Goal: Task Accomplishment & Management: Manage account settings

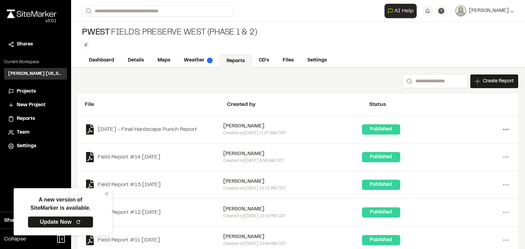
click at [501, 129] on icon at bounding box center [506, 129] width 11 height 11
click at [464, 174] on link "Delete" at bounding box center [482, 175] width 60 height 10
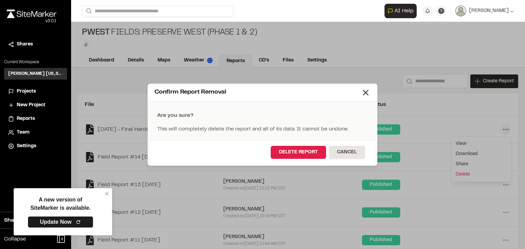
drag, startPoint x: 298, startPoint y: 150, endPoint x: 308, endPoint y: 163, distance: 16.0
click at [298, 150] on button "Delete Report" at bounding box center [298, 152] width 55 height 13
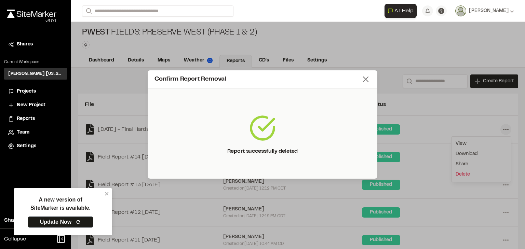
click at [368, 80] on icon at bounding box center [366, 80] width 10 height 10
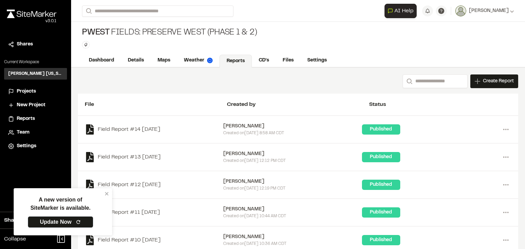
click at [194, 85] on div "Search Create Report New Report | PWest Fields: Preserve West (Phase 1 & 2) Wha…" at bounding box center [298, 82] width 440 height 14
click at [142, 60] on link "Details" at bounding box center [136, 61] width 30 height 13
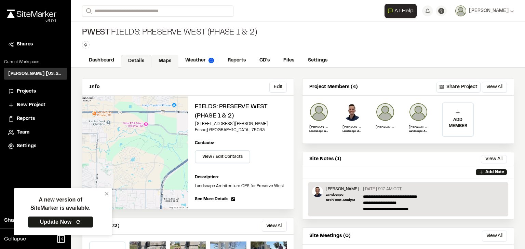
click at [160, 57] on link "Maps" at bounding box center [165, 61] width 27 height 13
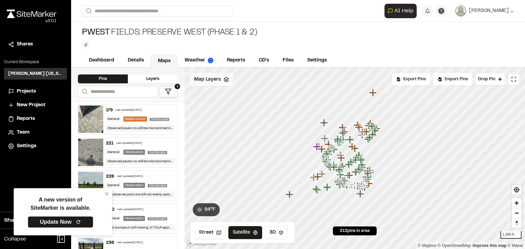
click at [226, 78] on icon at bounding box center [226, 79] width 5 height 5
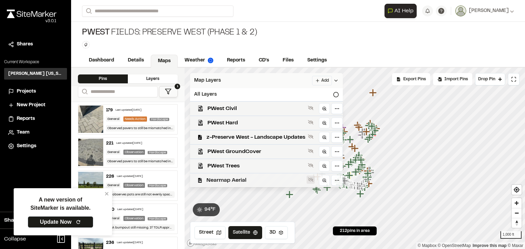
click at [309, 178] on icon at bounding box center [310, 180] width 5 height 4
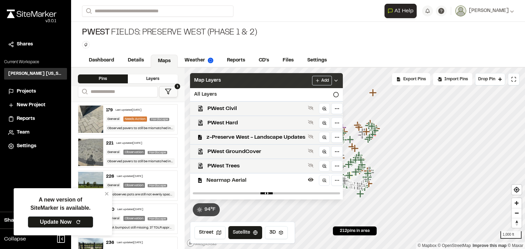
click at [301, 38] on div "PWest Fields: Preserve West (Phase 1 & 2) Type Enter or comma to add tag." at bounding box center [298, 38] width 454 height 32
click at [340, 79] on div "Map Layers Add" at bounding box center [266, 80] width 153 height 15
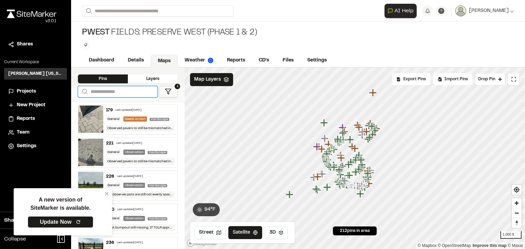
click at [134, 89] on input "Search" at bounding box center [118, 91] width 80 height 11
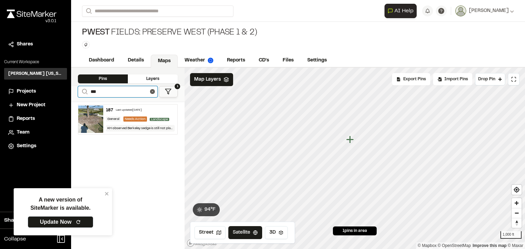
type input "***"
click at [142, 109] on div "Last updated Sep 12, 2025" at bounding box center [129, 110] width 26 height 4
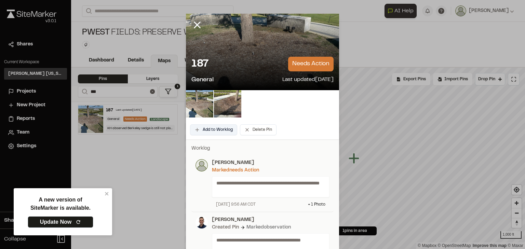
click at [224, 130] on button "Add to Worklog" at bounding box center [213, 129] width 47 height 11
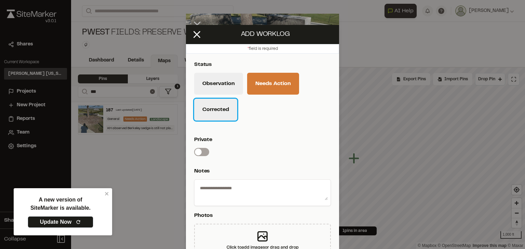
click at [220, 109] on button "Corrected" at bounding box center [215, 110] width 43 height 22
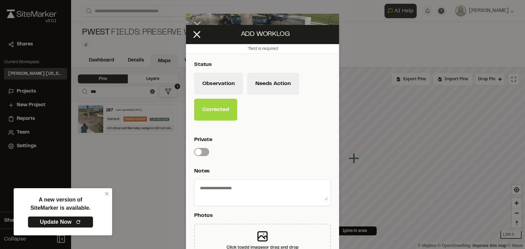
click at [227, 193] on textarea at bounding box center [262, 192] width 131 height 18
type textarea "*"
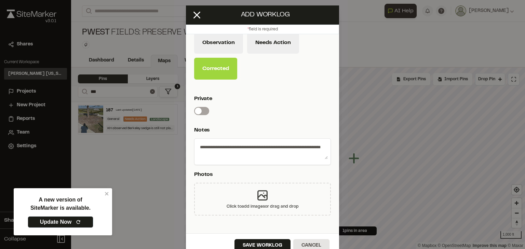
scroll to position [29, 0]
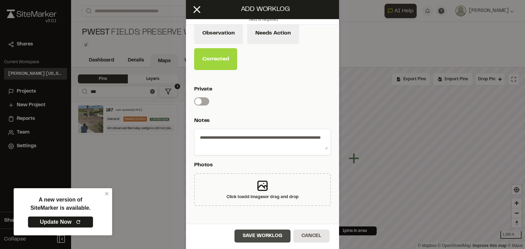
type textarea "**********"
click at [263, 234] on button "Save Worklog" at bounding box center [263, 236] width 56 height 13
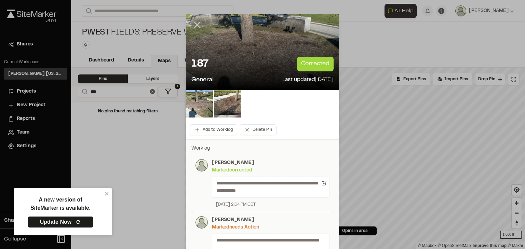
click at [198, 27] on icon at bounding box center [198, 25] width 12 height 12
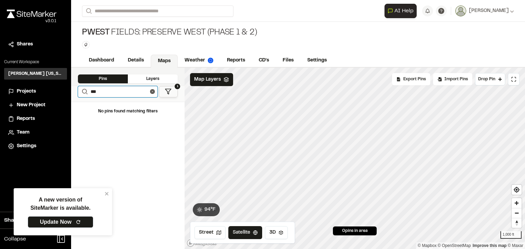
drag, startPoint x: 113, startPoint y: 89, endPoint x: 81, endPoint y: 92, distance: 31.6
click at [81, 92] on form "Search ***" at bounding box center [118, 91] width 80 height 11
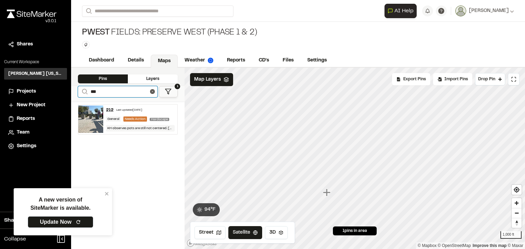
type input "***"
click at [137, 110] on div "Last updated Sep 16, 2025" at bounding box center [129, 110] width 26 height 4
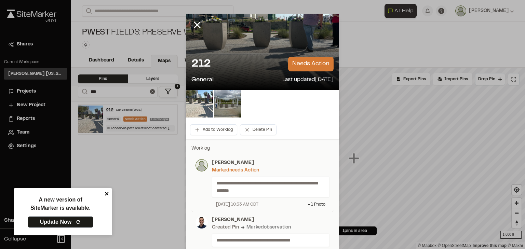
click at [106, 196] on icon "close" at bounding box center [107, 193] width 5 height 5
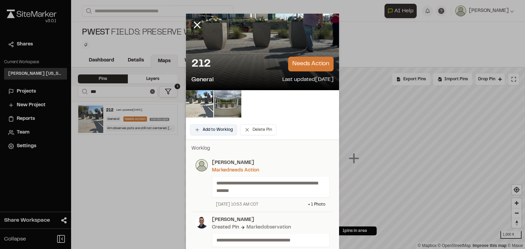
click at [224, 129] on button "Add to Worklog" at bounding box center [213, 129] width 47 height 11
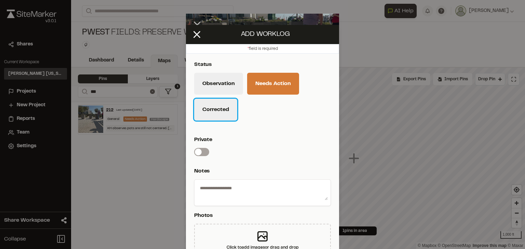
click at [222, 107] on button "Corrected" at bounding box center [215, 110] width 43 height 22
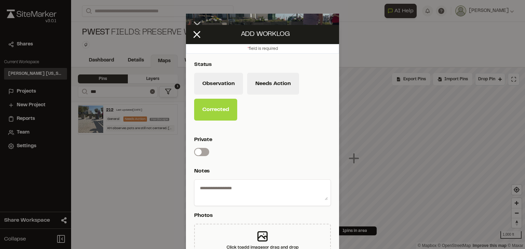
click at [227, 185] on textarea at bounding box center [262, 192] width 131 height 18
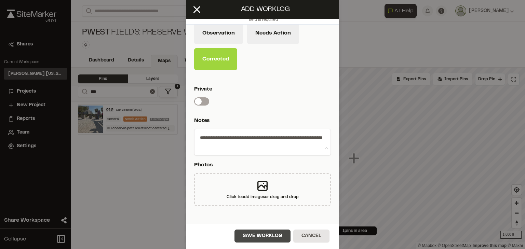
type textarea "**********"
click at [277, 233] on button "Save Worklog" at bounding box center [263, 236] width 56 height 13
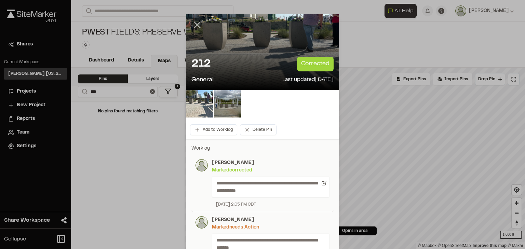
click at [196, 24] on line at bounding box center [198, 25] width 6 height 6
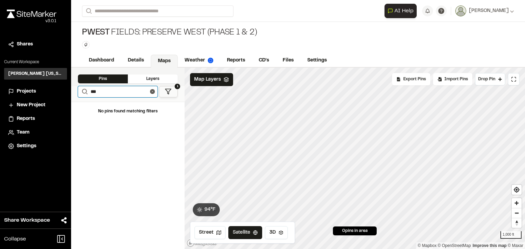
drag, startPoint x: 114, startPoint y: 90, endPoint x: 84, endPoint y: 88, distance: 29.5
click at [84, 88] on form "Search ***" at bounding box center [118, 91] width 80 height 11
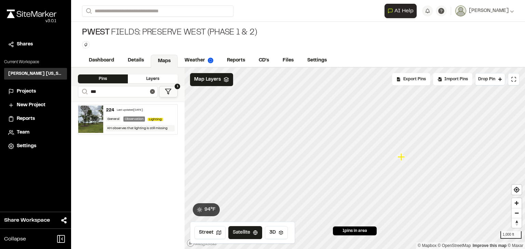
click at [135, 109] on div "Last updated Sep 12, 2025" at bounding box center [130, 110] width 26 height 4
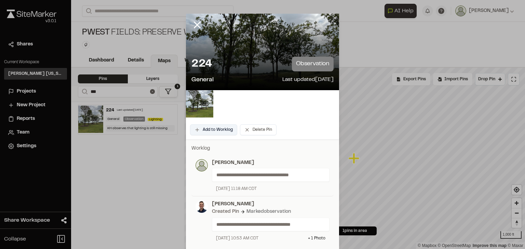
click at [231, 130] on button "Add to Worklog" at bounding box center [213, 129] width 47 height 11
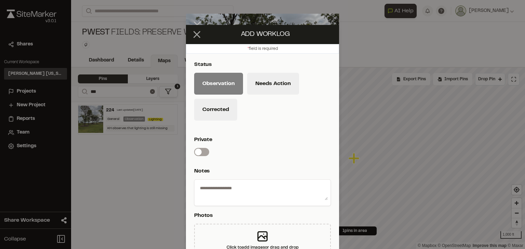
click at [194, 38] on icon at bounding box center [197, 35] width 12 height 12
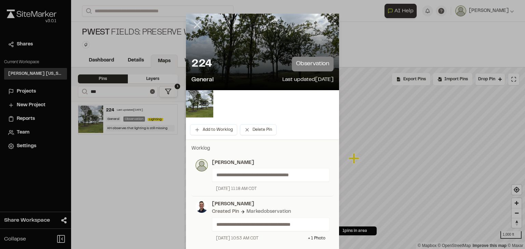
click at [198, 26] on icon at bounding box center [198, 25] width 12 height 12
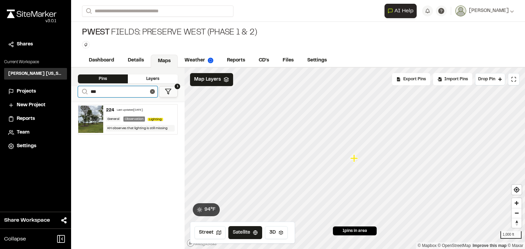
click at [108, 92] on input "***" at bounding box center [118, 91] width 80 height 11
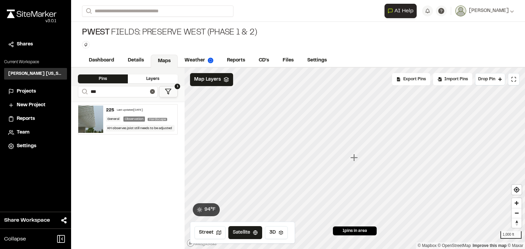
click at [126, 108] on div "Last updated Sep 12, 2025" at bounding box center [130, 110] width 26 height 4
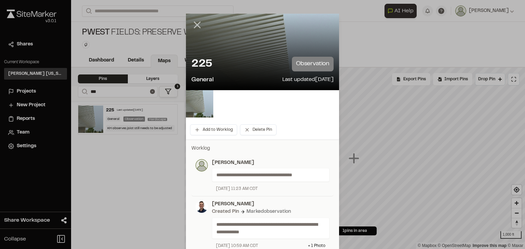
click at [195, 26] on line at bounding box center [198, 25] width 6 height 6
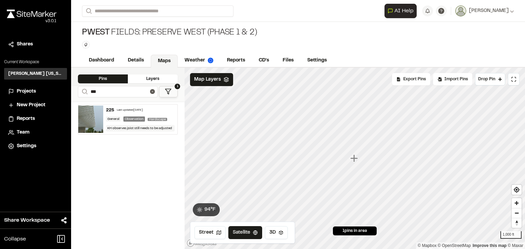
click at [162, 176] on div "225 Last updated Sep 12, 2025 General Observation Hardscape KH observes joist s…" at bounding box center [128, 176] width 114 height 148
drag, startPoint x: 114, startPoint y: 93, endPoint x: 82, endPoint y: 88, distance: 32.2
click at [82, 88] on form "Search ***" at bounding box center [118, 91] width 80 height 11
type input "***"
click at [140, 112] on div "238 Last updated Sep 16, 2025" at bounding box center [140, 110] width 69 height 6
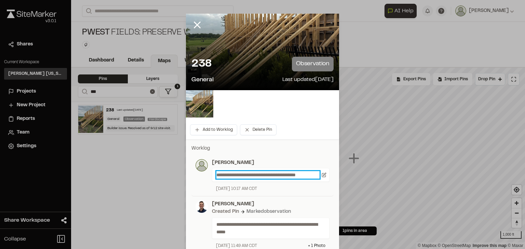
click at [308, 175] on p "**********" at bounding box center [267, 175] width 103 height 8
click at [322, 174] on icon at bounding box center [324, 175] width 5 height 5
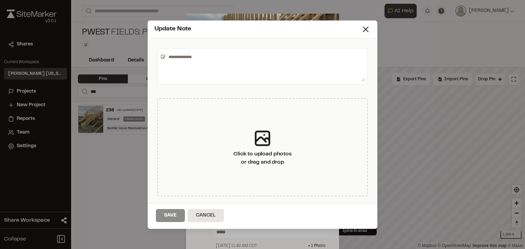
type textarea "**********"
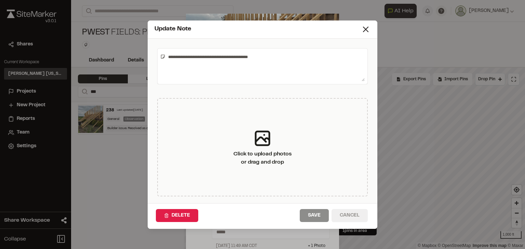
click at [358, 215] on button "Cancel" at bounding box center [350, 215] width 36 height 13
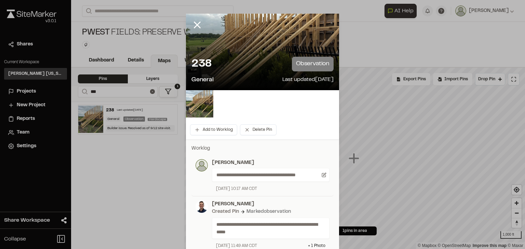
click at [227, 162] on p "[PERSON_NAME]" at bounding box center [271, 163] width 118 height 8
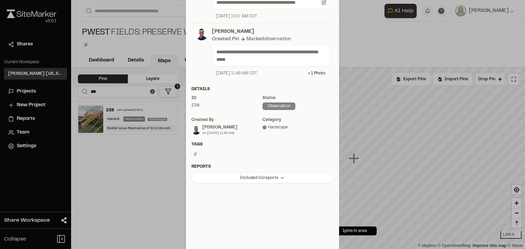
scroll to position [36, 0]
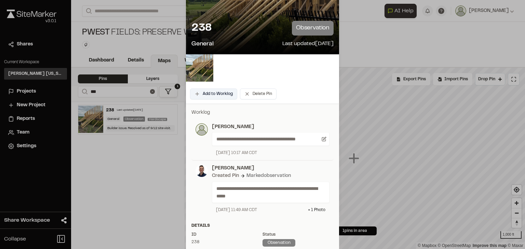
click at [223, 95] on button "Add to Worklog" at bounding box center [213, 94] width 47 height 11
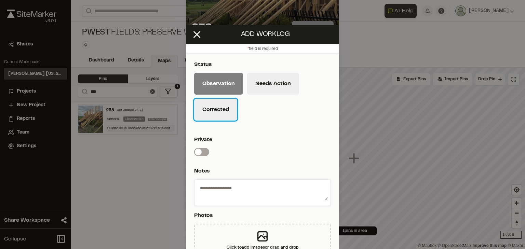
click at [219, 117] on button "Corrected" at bounding box center [215, 110] width 43 height 22
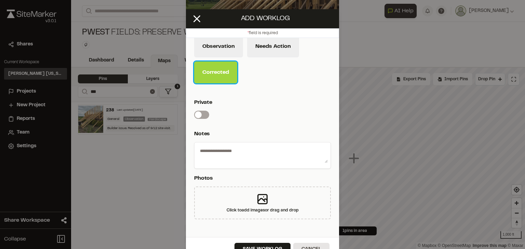
scroll to position [29, 0]
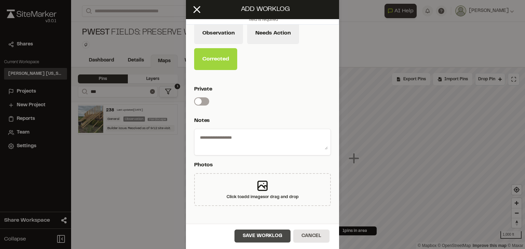
click at [251, 233] on button "Save Worklog" at bounding box center [263, 236] width 56 height 13
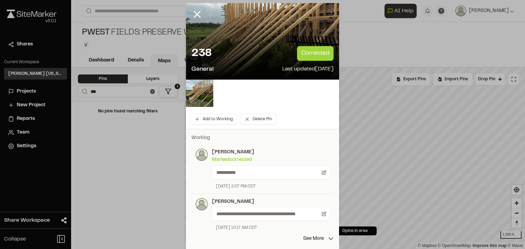
scroll to position [0, 0]
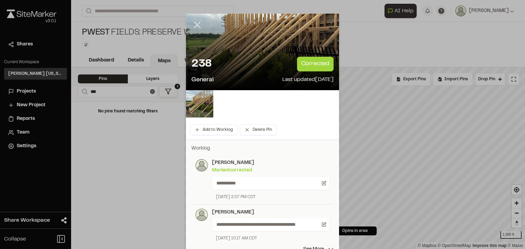
click at [195, 25] on line at bounding box center [198, 25] width 6 height 6
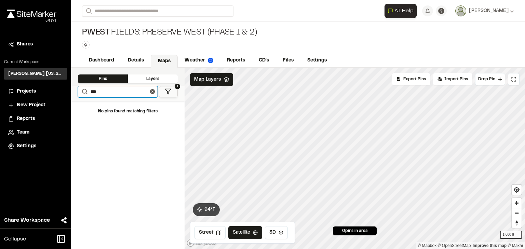
drag, startPoint x: 115, startPoint y: 90, endPoint x: 80, endPoint y: 91, distance: 34.6
click at [82, 92] on form "Search ***" at bounding box center [118, 91] width 80 height 11
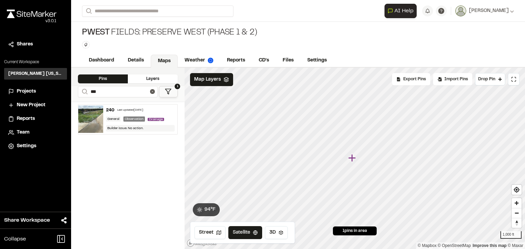
click at [129, 110] on div "Last updated Sep 16, 2025" at bounding box center [130, 110] width 26 height 4
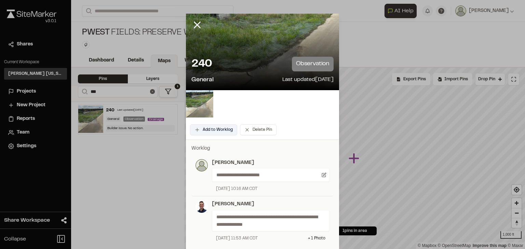
click at [214, 132] on button "Add to Worklog" at bounding box center [213, 129] width 47 height 11
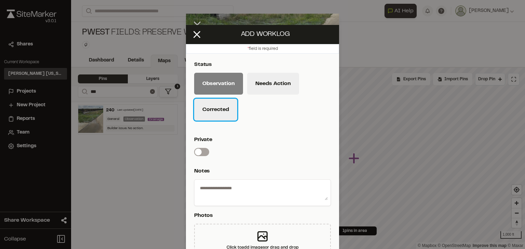
click at [222, 114] on button "Corrected" at bounding box center [215, 110] width 43 height 22
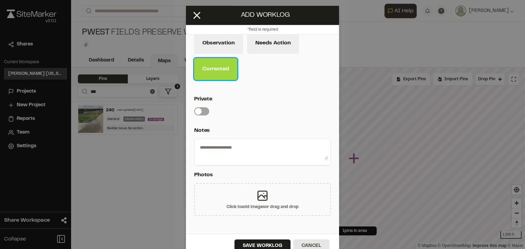
scroll to position [29, 0]
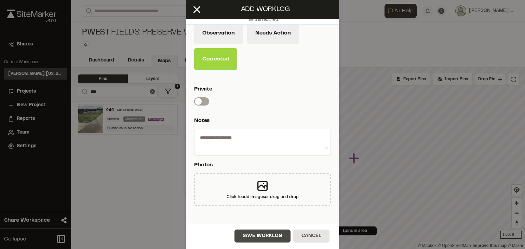
click at [264, 232] on button "Save Worklog" at bounding box center [263, 236] width 56 height 13
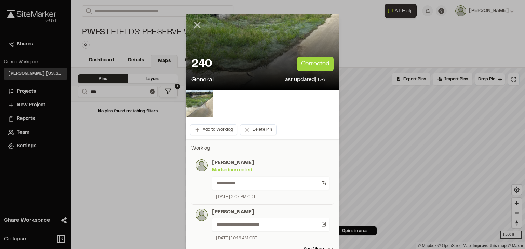
click at [195, 24] on line at bounding box center [198, 25] width 6 height 6
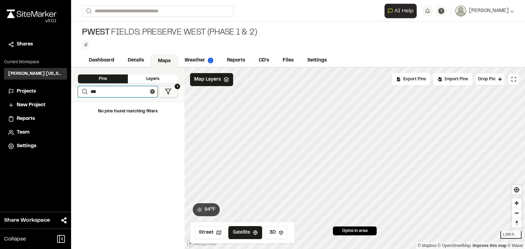
drag, startPoint x: 110, startPoint y: 91, endPoint x: 88, endPoint y: 90, distance: 22.3
click at [88, 90] on form "Search ***" at bounding box center [118, 91] width 80 height 11
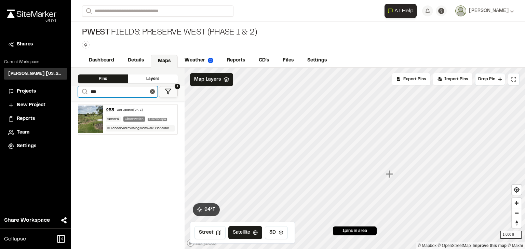
type input "***"
click at [139, 108] on div "Last updated Jul 7, 2025" at bounding box center [130, 110] width 26 height 4
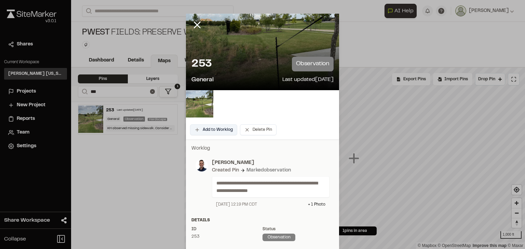
click at [216, 129] on button "Add to Worklog" at bounding box center [213, 129] width 47 height 11
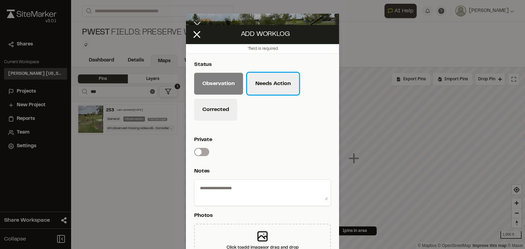
click at [271, 86] on button "Needs Action" at bounding box center [273, 84] width 52 height 22
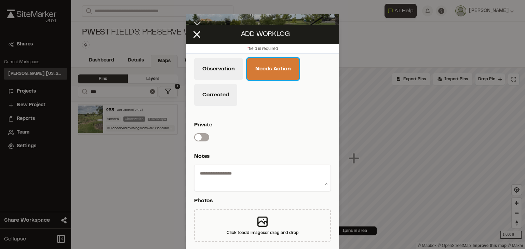
scroll to position [22, 0]
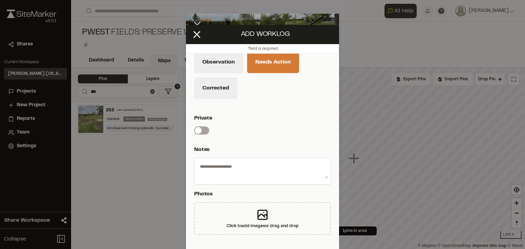
click at [245, 170] on textarea at bounding box center [262, 170] width 131 height 18
click at [211, 175] on textarea at bounding box center [262, 170] width 131 height 18
click at [245, 165] on textarea at bounding box center [262, 170] width 131 height 18
type textarea "*"
type textarea "**********"
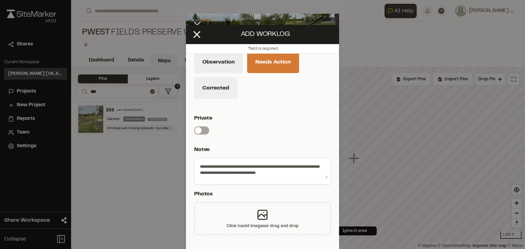
click at [263, 214] on icon at bounding box center [262, 215] width 9 height 9
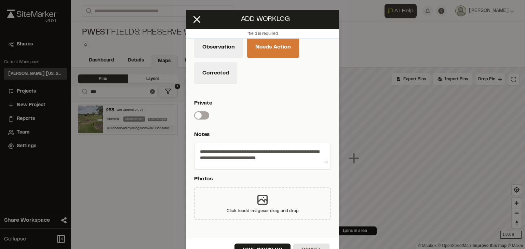
scroll to position [29, 0]
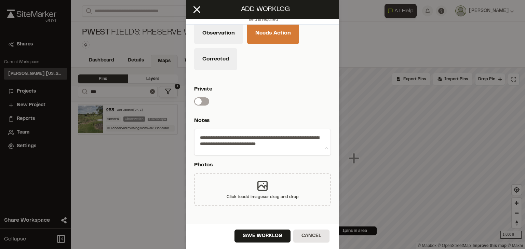
click at [267, 185] on div "Click to add images or drag and drop" at bounding box center [262, 189] width 137 height 33
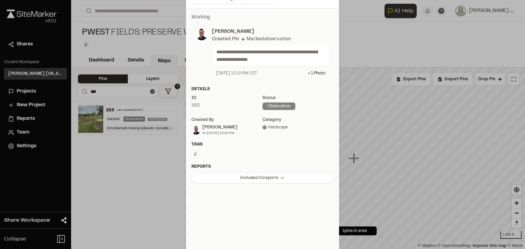
scroll to position [0, 0]
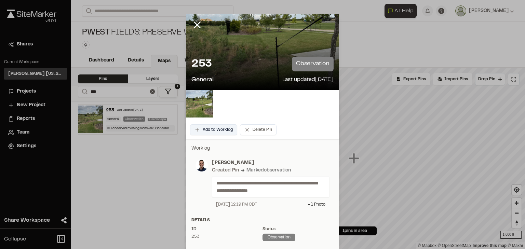
click at [205, 130] on button "Add to Worklog" at bounding box center [213, 129] width 47 height 11
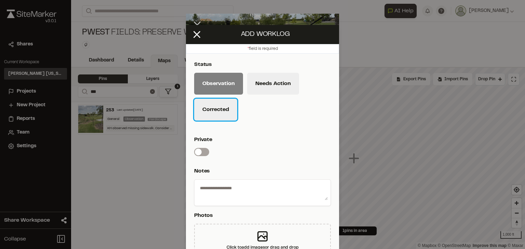
click at [226, 112] on button "Corrected" at bounding box center [215, 110] width 43 height 22
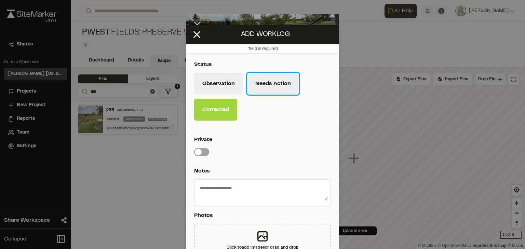
click at [276, 82] on button "Needs Action" at bounding box center [273, 84] width 52 height 22
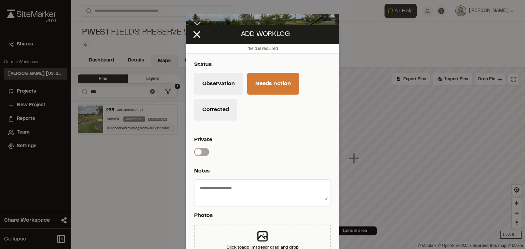
click at [236, 192] on textarea at bounding box center [262, 192] width 131 height 18
type textarea "*"
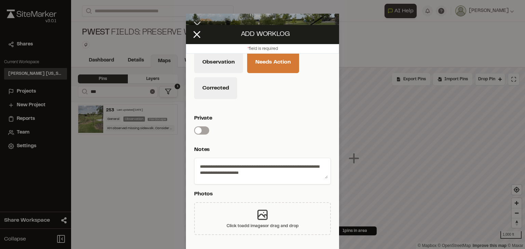
type textarea "**********"
click at [260, 220] on icon at bounding box center [263, 215] width 14 height 14
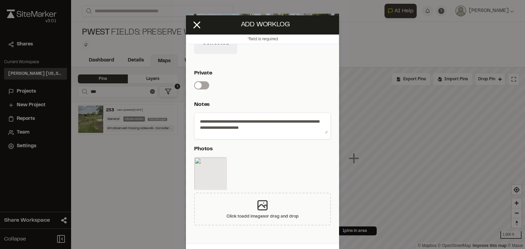
scroll to position [29, 0]
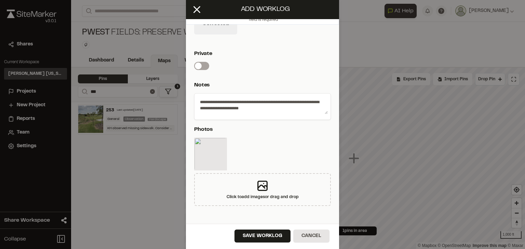
drag, startPoint x: 269, startPoint y: 234, endPoint x: 270, endPoint y: 228, distance: 6.2
click at [269, 234] on button "Save Worklog" at bounding box center [263, 236] width 56 height 13
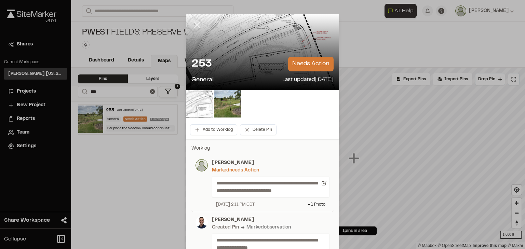
click at [194, 25] on icon at bounding box center [198, 25] width 12 height 12
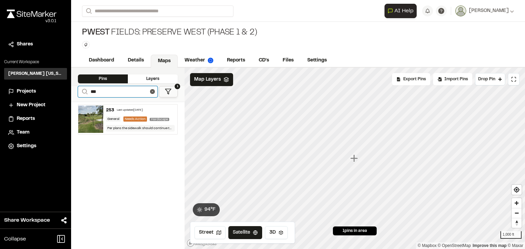
drag, startPoint x: 117, startPoint y: 90, endPoint x: 114, endPoint y: 90, distance: 3.5
click at [114, 90] on input "***" at bounding box center [118, 91] width 80 height 11
click at [163, 192] on div "258 Last updated Jul 8, 2025 General Needs Action Hardscape East side of louver…" at bounding box center [128, 176] width 114 height 148
click at [129, 105] on div "258 Last updated Jul 8, 2025 General Needs Action Hardscape East side of louver…" at bounding box center [140, 120] width 75 height 30
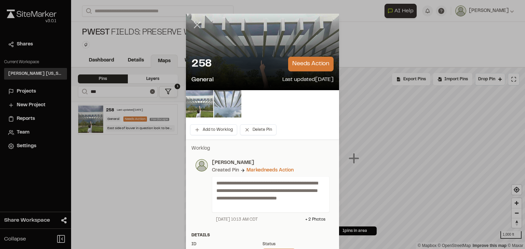
click at [197, 28] on icon at bounding box center [198, 25] width 12 height 12
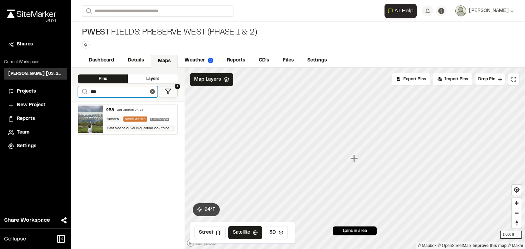
click at [108, 88] on input "***" at bounding box center [118, 91] width 80 height 11
type input "***"
click at [131, 112] on div "262 Last updated Jul 8, 2025" at bounding box center [140, 110] width 69 height 6
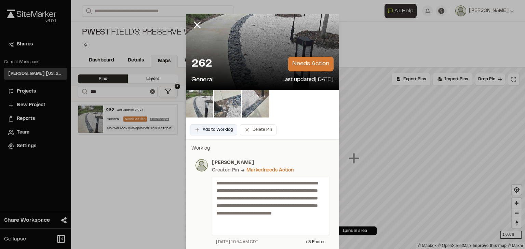
click at [212, 130] on button "Add to Worklog" at bounding box center [213, 129] width 47 height 11
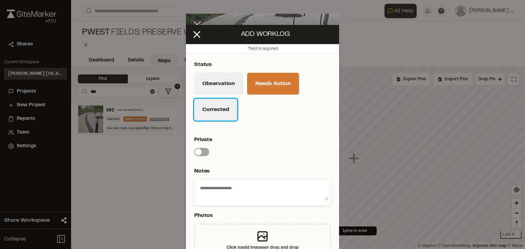
click at [222, 108] on button "Corrected" at bounding box center [215, 110] width 43 height 22
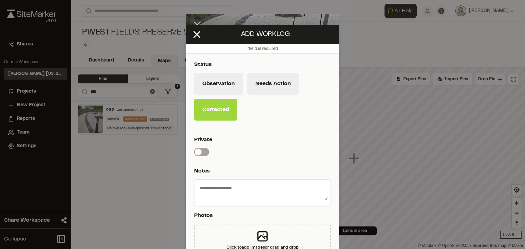
click at [240, 190] on textarea at bounding box center [262, 192] width 131 height 18
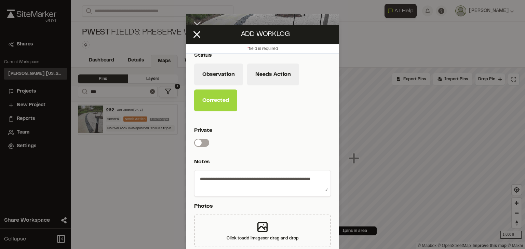
scroll to position [22, 0]
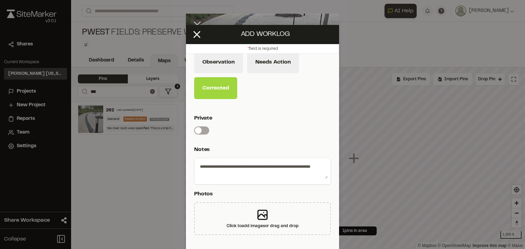
click at [317, 166] on textarea "**********" at bounding box center [262, 170] width 131 height 18
click at [319, 166] on textarea "**********" at bounding box center [262, 170] width 131 height 18
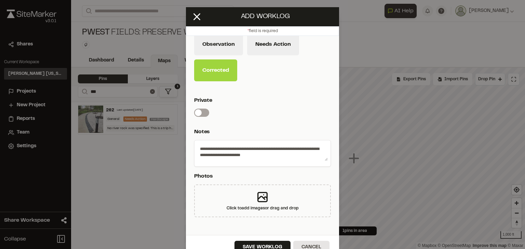
scroll to position [29, 0]
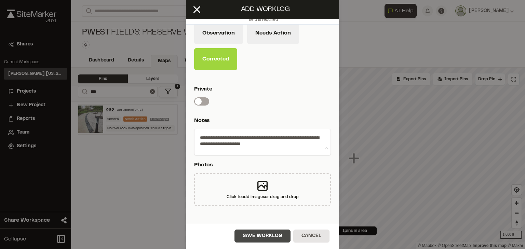
type textarea "**********"
click at [254, 235] on button "Save Worklog" at bounding box center [263, 236] width 56 height 13
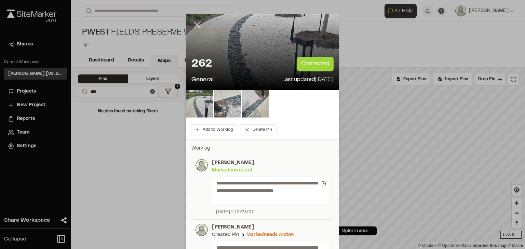
click at [196, 26] on line at bounding box center [198, 25] width 6 height 6
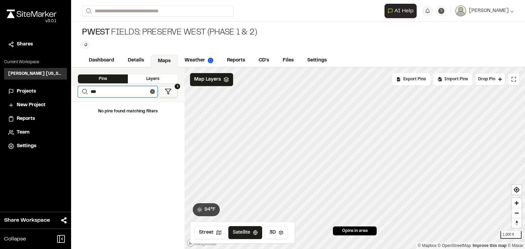
drag, startPoint x: 113, startPoint y: 91, endPoint x: 85, endPoint y: 89, distance: 28.1
click at [85, 89] on form "Search ***" at bounding box center [118, 91] width 80 height 11
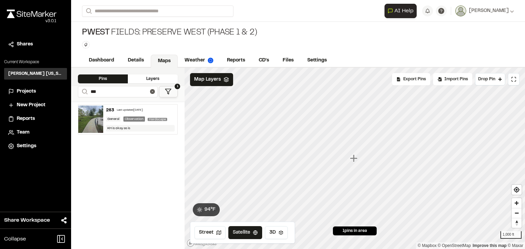
click at [134, 110] on div "Last updated Sep 12, 2025" at bounding box center [130, 110] width 26 height 4
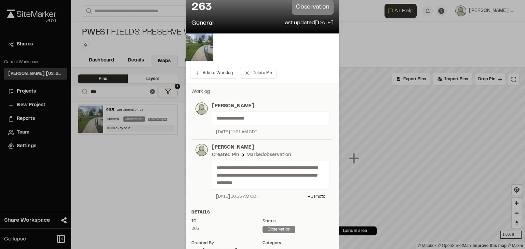
scroll to position [55, 0]
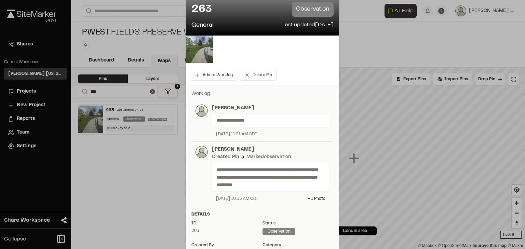
click at [254, 122] on p "**********" at bounding box center [267, 121] width 103 height 8
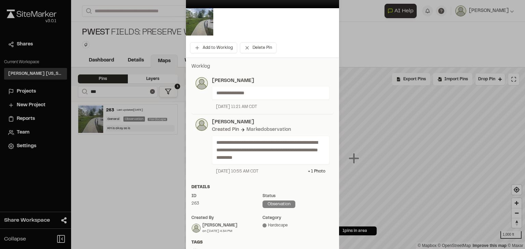
scroll to position [0, 0]
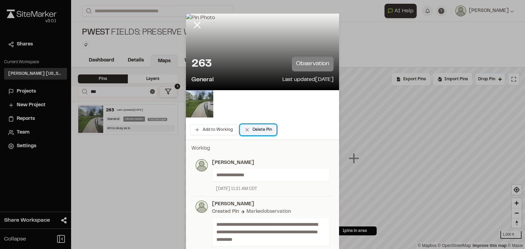
click at [271, 128] on button "Delete Pin" at bounding box center [258, 129] width 37 height 11
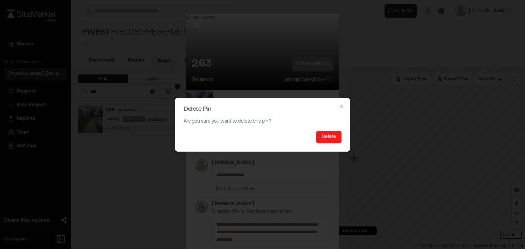
click at [335, 137] on button "Delete" at bounding box center [328, 137] width 25 height 12
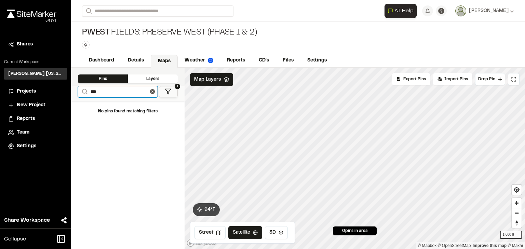
drag, startPoint x: 104, startPoint y: 93, endPoint x: 94, endPoint y: 89, distance: 10.4
click at [94, 89] on input "***" at bounding box center [118, 91] width 80 height 11
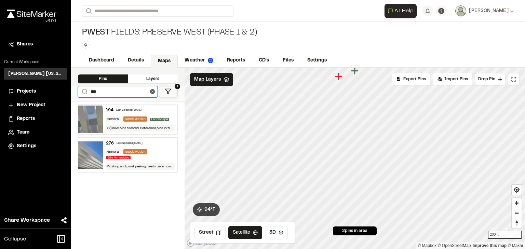
type input "***"
click at [314, 145] on icon "Map marker" at bounding box center [314, 145] width 8 height 8
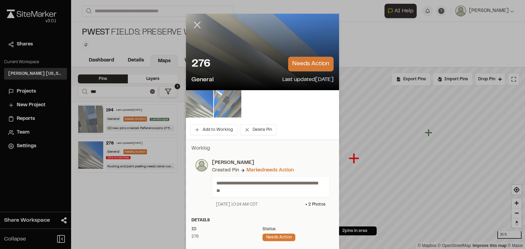
click at [194, 25] on icon at bounding box center [198, 25] width 12 height 12
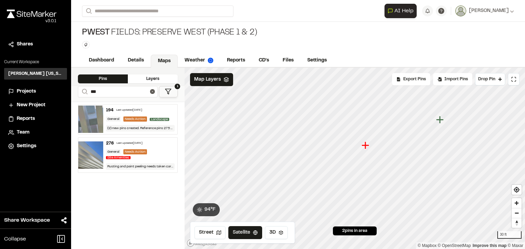
drag, startPoint x: 353, startPoint y: 159, endPoint x: 364, endPoint y: 146, distance: 17.2
click at [364, 146] on icon "Map marker" at bounding box center [366, 146] width 8 height 8
click at [510, 76] on button at bounding box center [514, 79] width 12 height 12
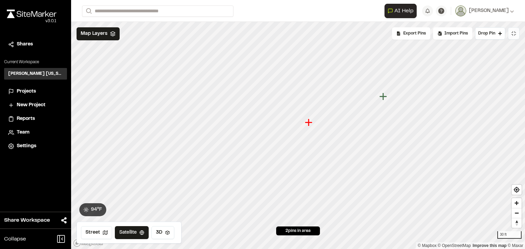
click at [518, 34] on button at bounding box center [514, 33] width 12 height 12
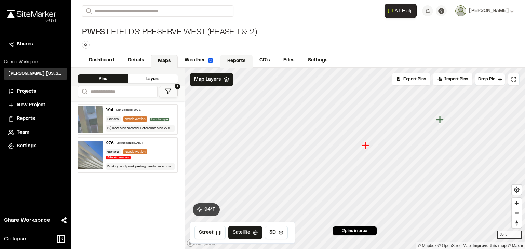
click at [235, 62] on link "Reports" at bounding box center [236, 61] width 32 height 13
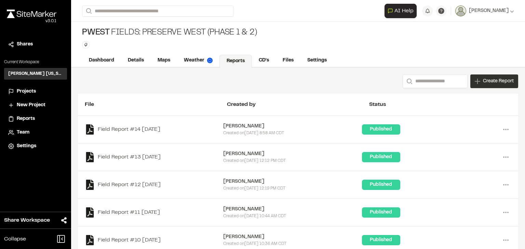
click at [488, 80] on span "Create Report" at bounding box center [498, 82] width 31 height 8
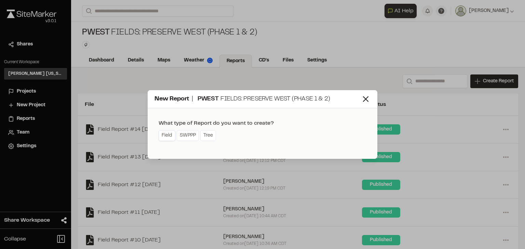
click at [167, 137] on link "Field" at bounding box center [167, 135] width 17 height 11
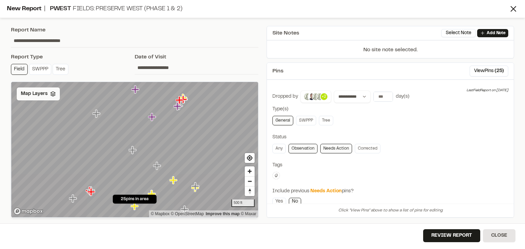
click at [53, 94] on icon at bounding box center [52, 93] width 5 height 5
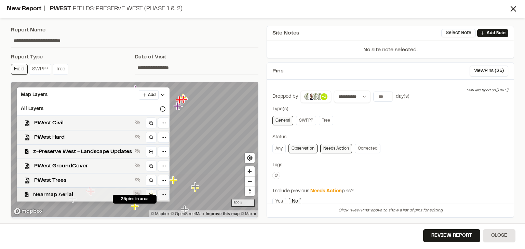
click at [137, 192] on icon at bounding box center [137, 194] width 5 height 5
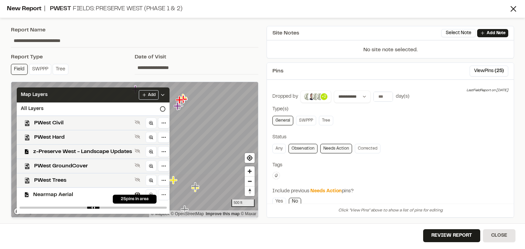
click at [165, 97] on icon at bounding box center [162, 94] width 5 height 5
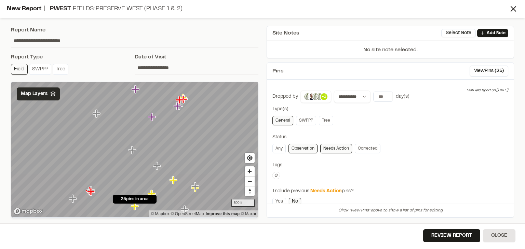
click at [43, 38] on input "**********" at bounding box center [135, 40] width 248 height 13
drag, startPoint x: 83, startPoint y: 41, endPoint x: -12, endPoint y: 36, distance: 95.6
click at [0, 36] on html "Close sidebar v 3.0.1 Shares Current Workspace Kimley Horn Texas KH Projects Ne…" at bounding box center [262, 124] width 525 height 249
type input "**********"
click at [384, 98] on input "**" at bounding box center [383, 97] width 19 height 10
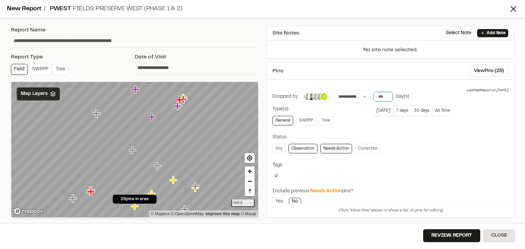
click at [385, 94] on input "**" at bounding box center [383, 97] width 19 height 10
click at [386, 98] on input "**" at bounding box center [383, 97] width 19 height 10
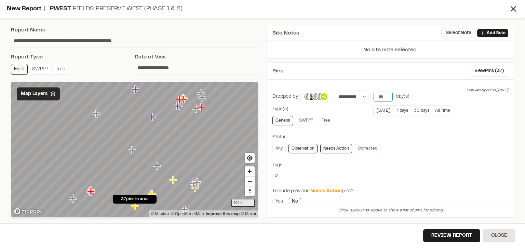
click at [386, 98] on input "**" at bounding box center [383, 97] width 19 height 10
type input "**"
click at [385, 95] on input "**" at bounding box center [383, 97] width 19 height 10
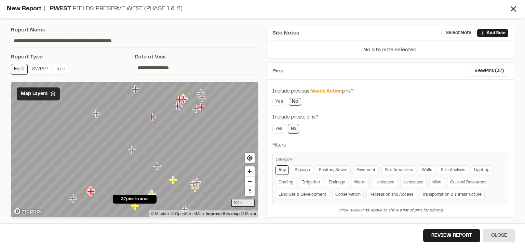
scroll to position [109, 0]
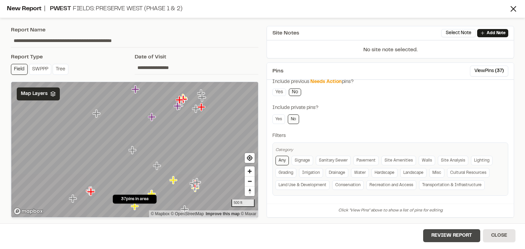
click at [453, 234] on button "Review Report" at bounding box center [451, 235] width 57 height 13
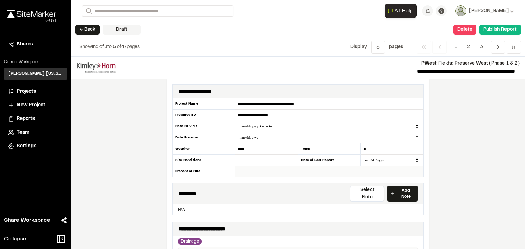
click at [266, 172] on input "text" at bounding box center [329, 171] width 188 height 11
type input "**********"
click at [471, 164] on div "**********" at bounding box center [298, 153] width 454 height 193
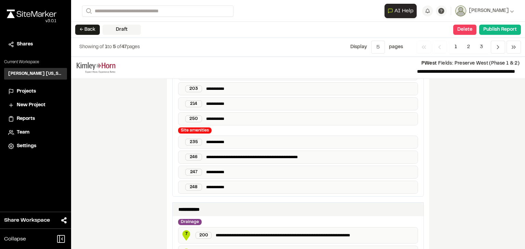
scroll to position [1124, 0]
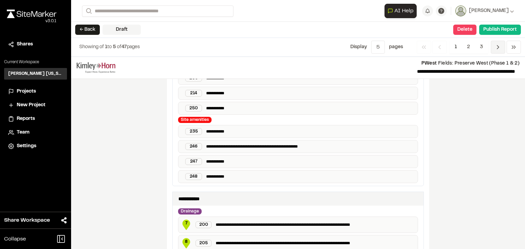
click at [494, 48] on span "Previous" at bounding box center [498, 47] width 14 height 13
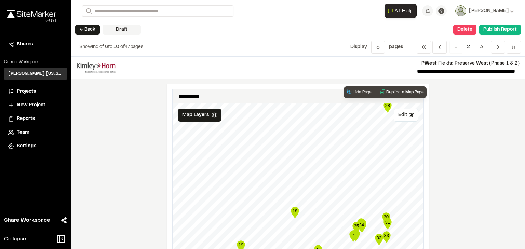
scroll to position [930, 0]
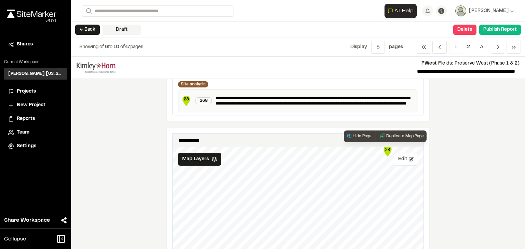
click at [405, 153] on button "Edit" at bounding box center [406, 159] width 24 height 13
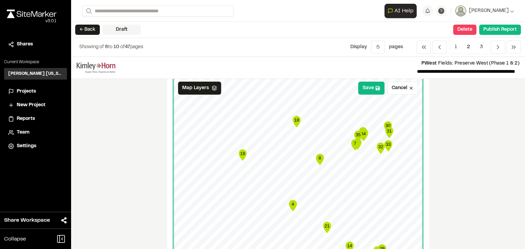
scroll to position [985, 0]
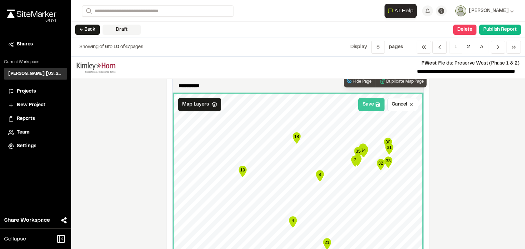
click at [364, 98] on button "Save" at bounding box center [371, 104] width 26 height 13
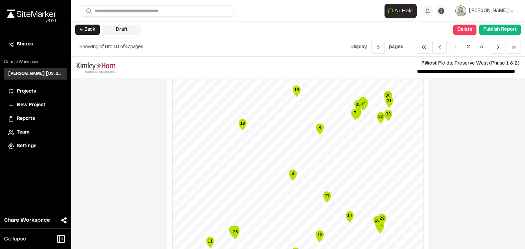
scroll to position [1129, 0]
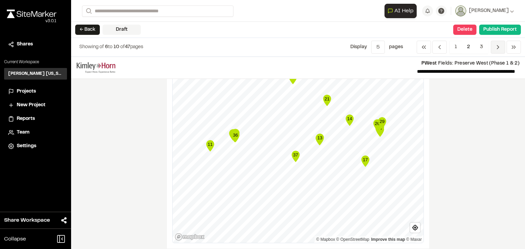
click at [497, 49] on icon "Navigation" at bounding box center [498, 47] width 7 height 7
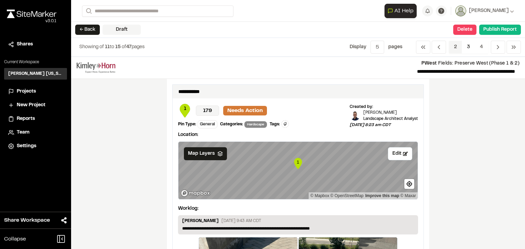
click at [460, 47] on span "2" at bounding box center [455, 47] width 13 height 13
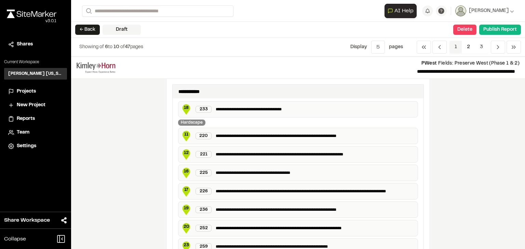
click at [454, 47] on span "1" at bounding box center [456, 47] width 13 height 13
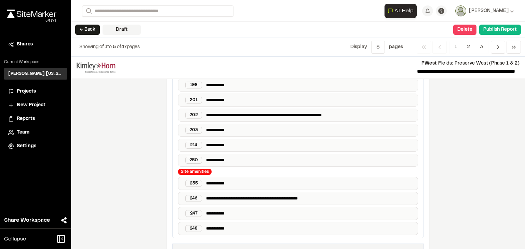
scroll to position [1124, 0]
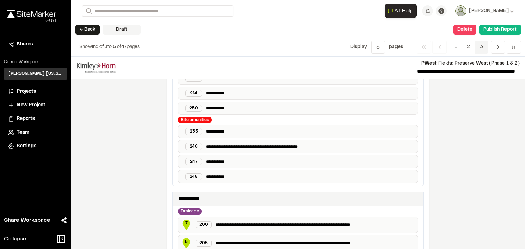
click at [480, 45] on span "3" at bounding box center [481, 47] width 13 height 13
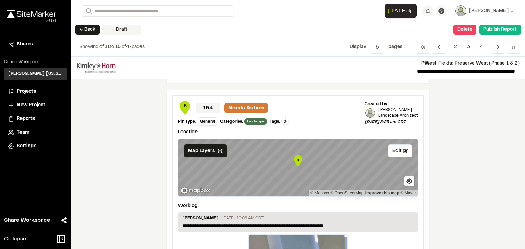
scroll to position [1175, 0]
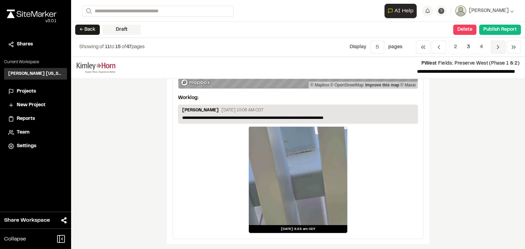
click at [496, 48] on icon "Navigation" at bounding box center [498, 47] width 7 height 7
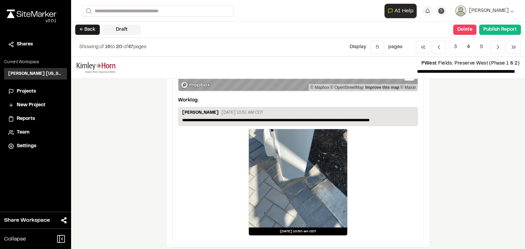
scroll to position [1177, 0]
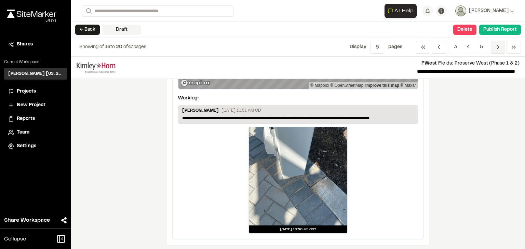
click at [500, 45] on icon "Navigation" at bounding box center [498, 47] width 7 height 7
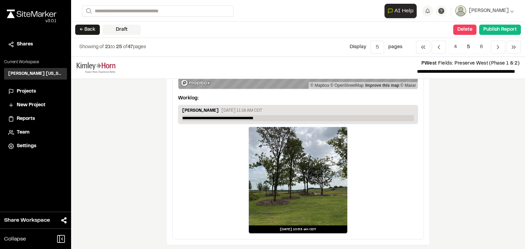
click at [261, 115] on p "**********" at bounding box center [298, 118] width 232 height 6
drag, startPoint x: 259, startPoint y: 117, endPoint x: 178, endPoint y: 114, distance: 81.1
click at [178, 114] on div "**********" at bounding box center [298, 114] width 240 height 19
click at [283, 115] on p at bounding box center [298, 118] width 232 height 6
click at [457, 140] on div "**********" at bounding box center [298, 153] width 454 height 193
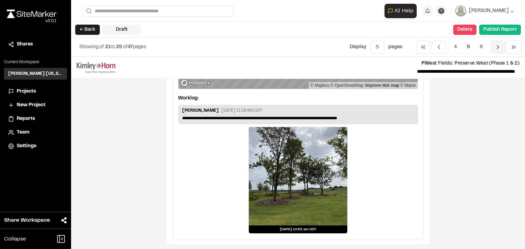
click at [498, 50] on icon "Navigation" at bounding box center [498, 47] width 7 height 7
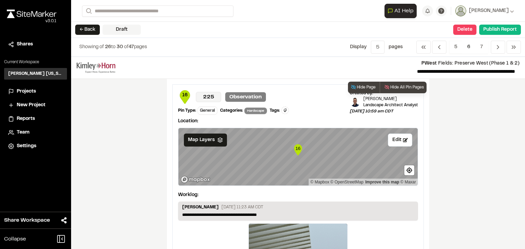
click at [252, 94] on p "Observation" at bounding box center [245, 97] width 41 height 10
click at [400, 140] on button "Edit" at bounding box center [400, 140] width 24 height 13
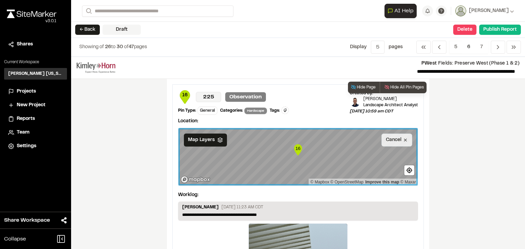
click at [400, 140] on button "Cancel" at bounding box center [397, 140] width 31 height 13
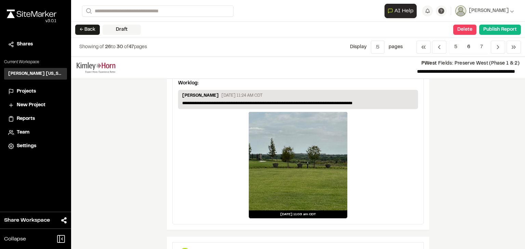
scroll to position [383, 0]
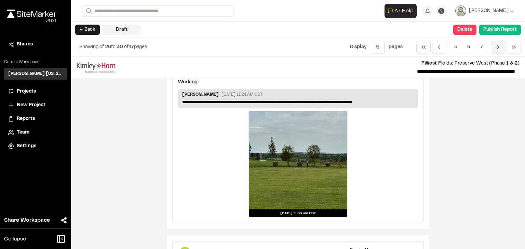
click at [503, 48] on span "Previous" at bounding box center [498, 47] width 14 height 13
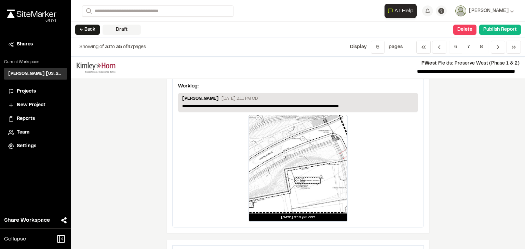
scroll to position [109, 0]
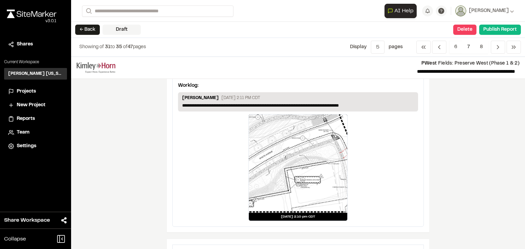
click at [321, 158] on div at bounding box center [298, 164] width 98 height 98
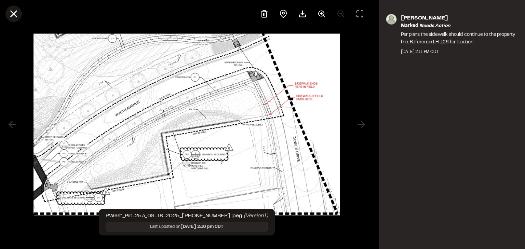
click at [15, 10] on icon at bounding box center [14, 14] width 12 height 12
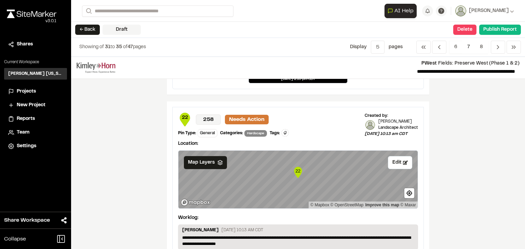
scroll to position [246, 0]
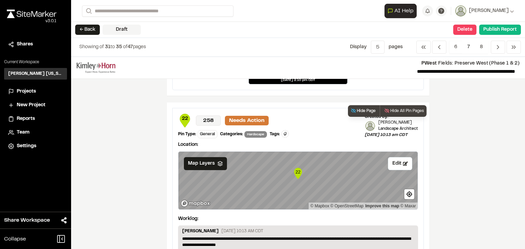
click at [363, 109] on button "Hide Page" at bounding box center [363, 111] width 30 height 12
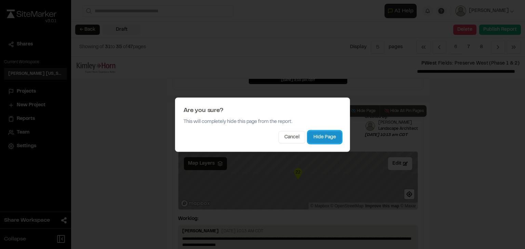
click at [334, 138] on button "Hide Page" at bounding box center [325, 137] width 34 height 12
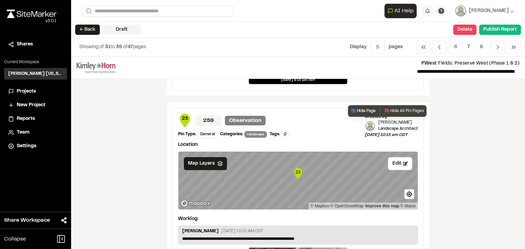
click at [360, 108] on button "Hide Page" at bounding box center [363, 111] width 30 height 12
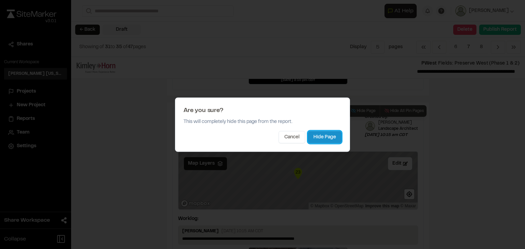
click at [329, 140] on button "Hide Page" at bounding box center [325, 137] width 34 height 12
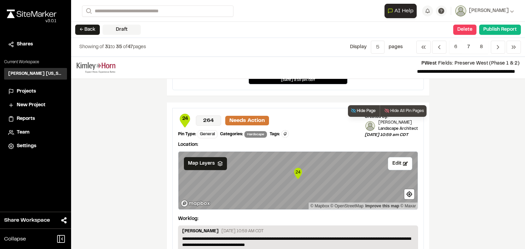
click at [372, 107] on button "Hide Page" at bounding box center [363, 111] width 30 height 12
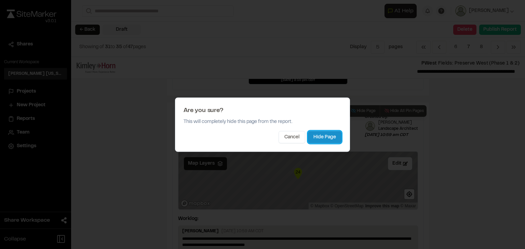
click at [337, 136] on button "Hide Page" at bounding box center [325, 137] width 34 height 12
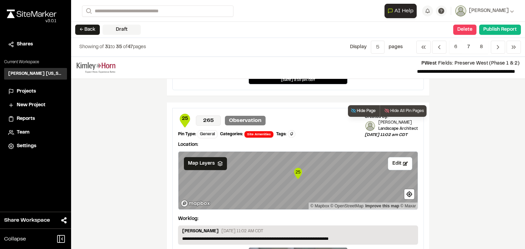
click at [367, 109] on button "Hide Page" at bounding box center [363, 111] width 30 height 12
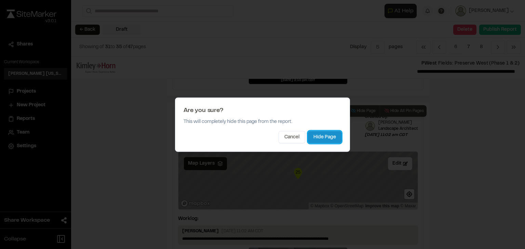
click at [332, 134] on button "Hide Page" at bounding box center [325, 137] width 34 height 12
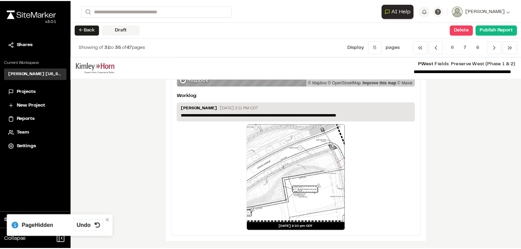
scroll to position [98, 0]
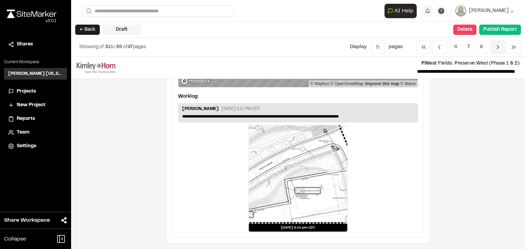
click at [496, 49] on icon "Navigation" at bounding box center [498, 47] width 7 height 7
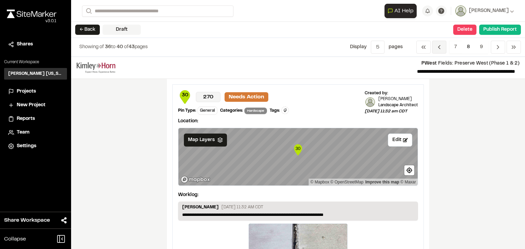
click at [444, 45] on span "Previous" at bounding box center [439, 47] width 14 height 13
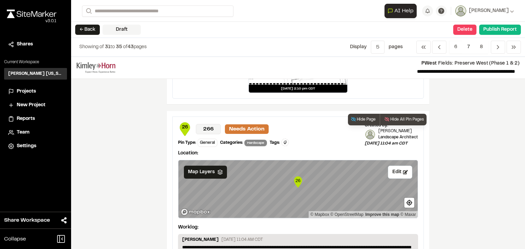
scroll to position [237, 0]
click at [361, 118] on button "Hide Page" at bounding box center [363, 120] width 30 height 12
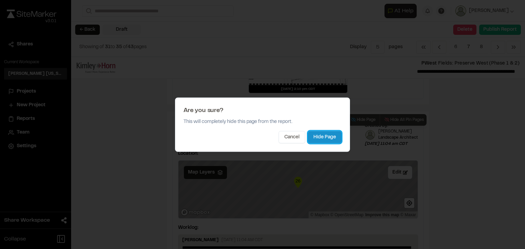
click at [337, 137] on button "Hide Page" at bounding box center [325, 137] width 34 height 12
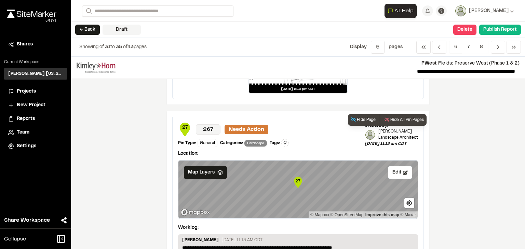
click at [363, 121] on button "Hide Page" at bounding box center [363, 120] width 30 height 12
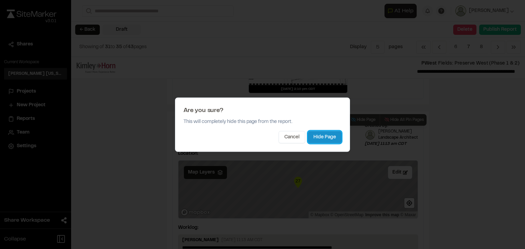
click at [335, 138] on button "Hide Page" at bounding box center [325, 137] width 34 height 12
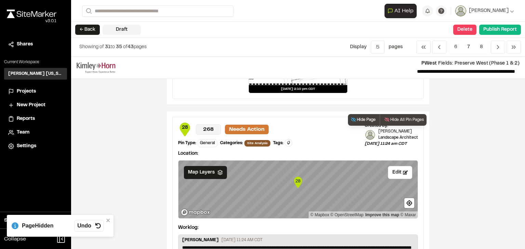
click at [363, 118] on button "Hide Page" at bounding box center [363, 120] width 30 height 12
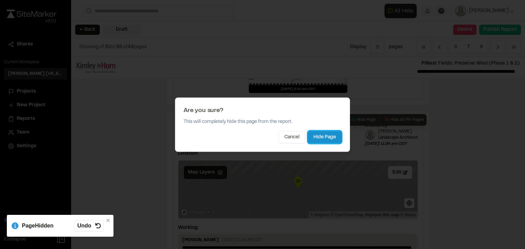
click at [331, 137] on button "Hide Page" at bounding box center [325, 137] width 34 height 12
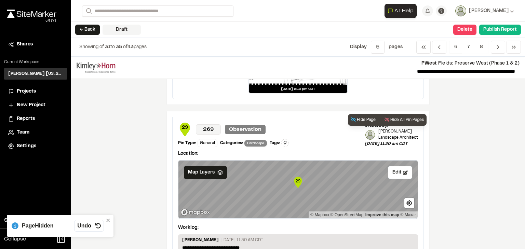
click at [364, 120] on button "Hide Page" at bounding box center [363, 120] width 30 height 12
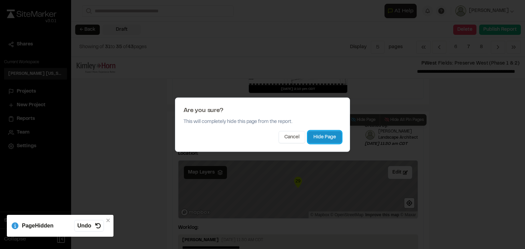
click at [336, 137] on button "Hide Page" at bounding box center [325, 137] width 34 height 12
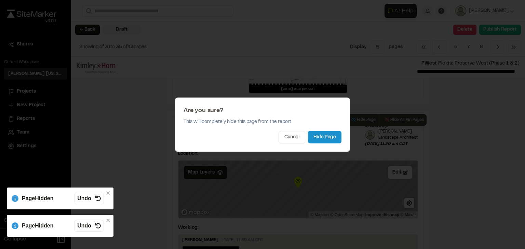
scroll to position [98, 0]
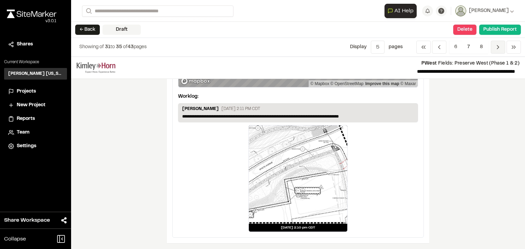
click at [498, 47] on icon "Navigation" at bounding box center [498, 47] width 7 height 7
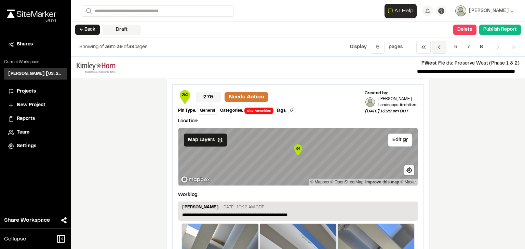
click at [442, 45] on icon "Navigation" at bounding box center [439, 47] width 7 height 7
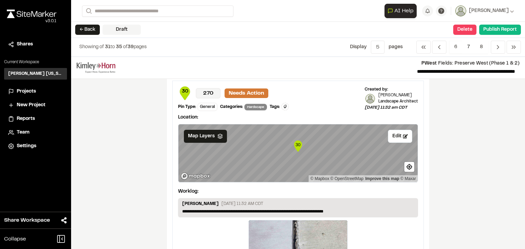
scroll to position [246, 0]
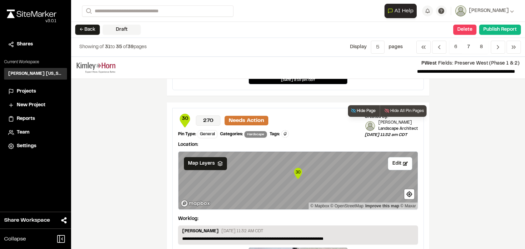
click at [366, 112] on button "Hide Page" at bounding box center [363, 111] width 30 height 12
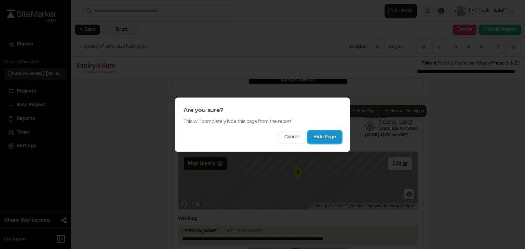
click at [332, 135] on button "Hide Page" at bounding box center [325, 137] width 34 height 12
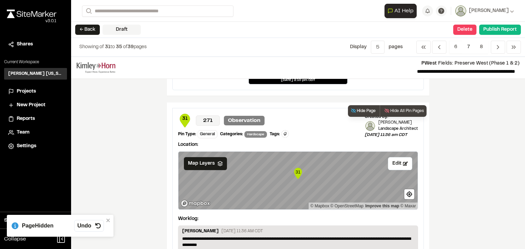
click at [361, 112] on button "Hide Page" at bounding box center [363, 111] width 30 height 12
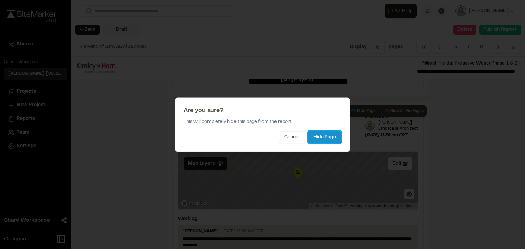
click at [329, 135] on button "Hide Page" at bounding box center [325, 137] width 34 height 12
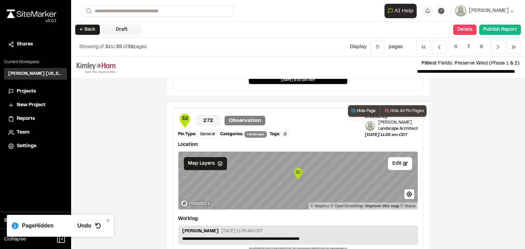
click at [364, 111] on button "Hide Page" at bounding box center [363, 111] width 30 height 12
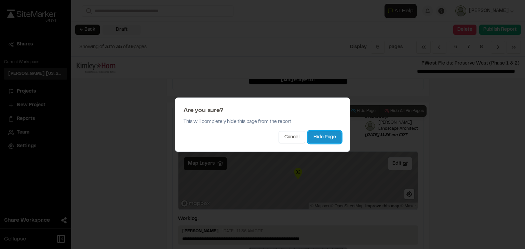
click at [332, 134] on button "Hide Page" at bounding box center [325, 137] width 34 height 12
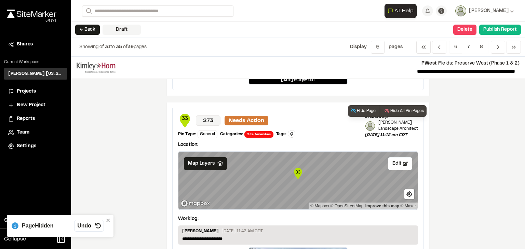
click at [357, 110] on button "Hide Page" at bounding box center [363, 111] width 30 height 12
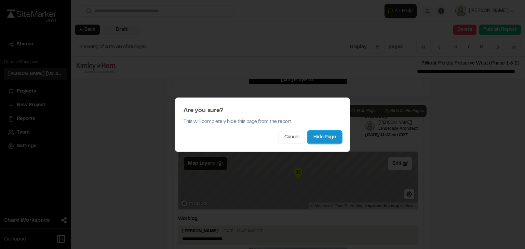
click at [326, 139] on button "Hide Page" at bounding box center [325, 137] width 34 height 12
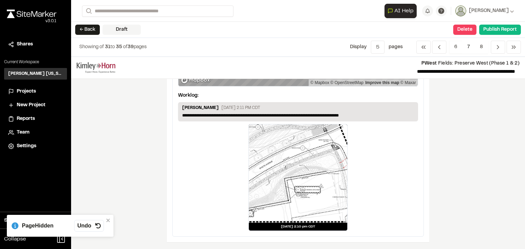
scroll to position [98, 0]
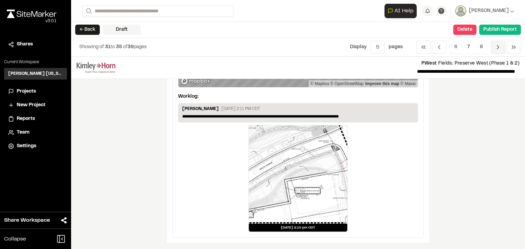
click at [499, 44] on icon "Navigation" at bounding box center [498, 47] width 7 height 7
click at [499, 47] on polyline "Navigation" at bounding box center [499, 46] width 2 height 3
click at [484, 46] on span "8" at bounding box center [481, 47] width 13 height 13
click at [469, 47] on span "7" at bounding box center [468, 47] width 13 height 13
click at [457, 48] on span "6" at bounding box center [455, 47] width 13 height 13
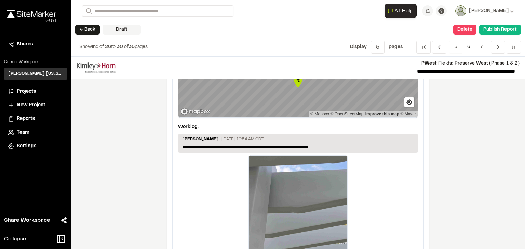
scroll to position [1177, 0]
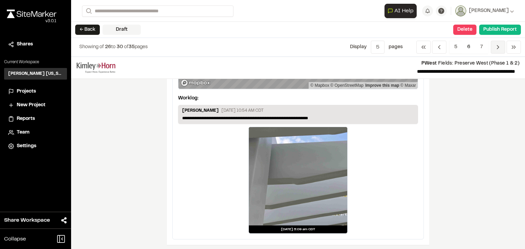
click at [491, 45] on span "Previous" at bounding box center [498, 47] width 14 height 13
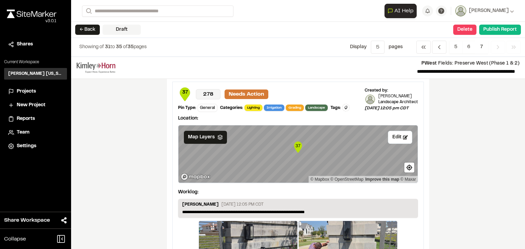
scroll to position [1133, 0]
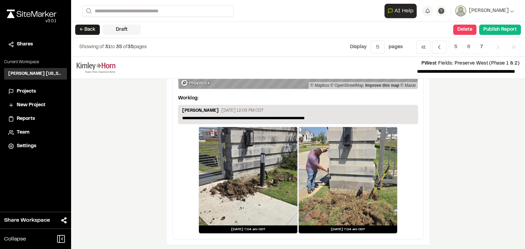
click at [497, 137] on div "**********" at bounding box center [298, 153] width 454 height 193
click at [503, 31] on button "Publish Report" at bounding box center [500, 30] width 42 height 10
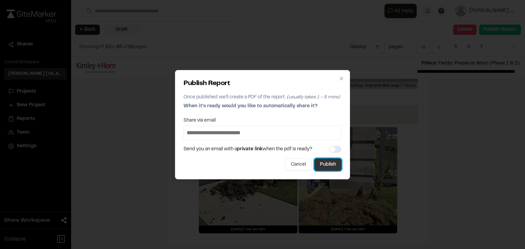
click at [334, 166] on button "Publish" at bounding box center [328, 165] width 27 height 12
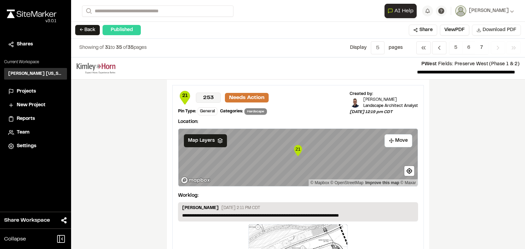
click at [490, 33] on span "Download PDF" at bounding box center [500, 30] width 34 height 8
click at [466, 116] on div "**********" at bounding box center [298, 153] width 454 height 192
drag, startPoint x: 452, startPoint y: 118, endPoint x: 402, endPoint y: 97, distance: 54.1
click at [452, 118] on div "**********" at bounding box center [298, 153] width 454 height 192
click at [89, 30] on button "← Back" at bounding box center [87, 30] width 25 height 10
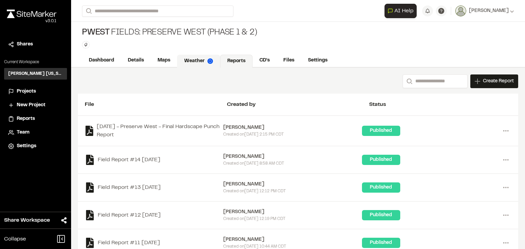
click at [187, 59] on link "Weather" at bounding box center [198, 61] width 43 height 13
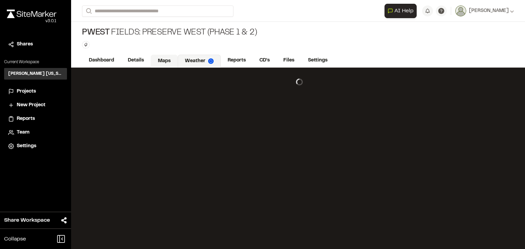
click at [159, 60] on link "Maps" at bounding box center [164, 61] width 27 height 13
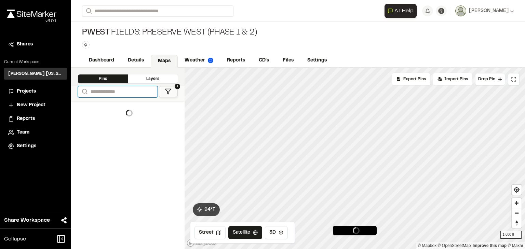
click at [110, 92] on input "Search" at bounding box center [118, 91] width 80 height 11
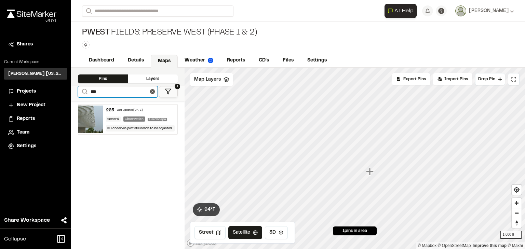
type input "***"
click at [136, 108] on div "Last updated Sep 12, 2025" at bounding box center [130, 110] width 26 height 4
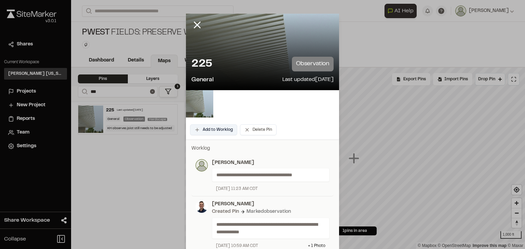
click at [219, 133] on button "Add to Worklog" at bounding box center [213, 129] width 47 height 11
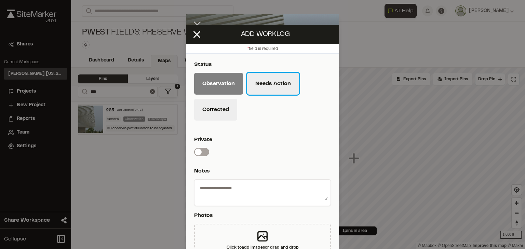
click at [262, 86] on button "Needs Action" at bounding box center [273, 84] width 52 height 22
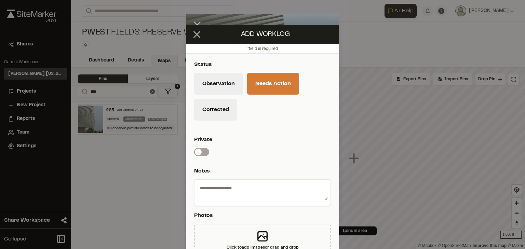
click at [194, 32] on icon at bounding box center [197, 35] width 12 height 12
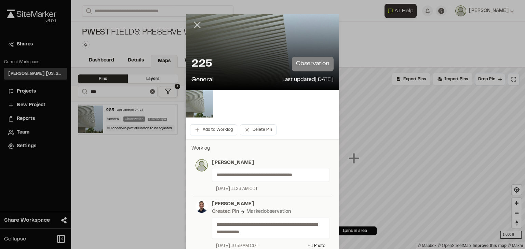
click at [196, 28] on icon at bounding box center [198, 25] width 12 height 12
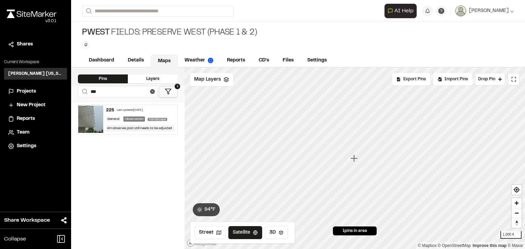
click at [399, 45] on div "PWest Fields: Preserve West (Phase 1 & 2) Type Enter or comma to add tag." at bounding box center [298, 38] width 454 height 32
click at [508, 12] on span "[PERSON_NAME]" at bounding box center [489, 11] width 40 height 8
click at [475, 57] on link "Sign Out" at bounding box center [485, 57] width 60 height 10
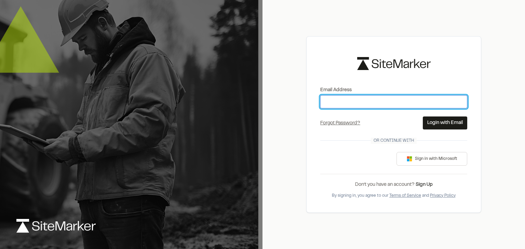
click at [344, 100] on input "Email Address" at bounding box center [393, 101] width 147 height 13
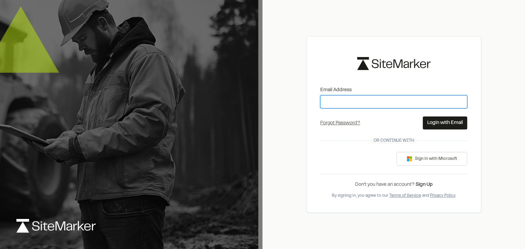
click at [360, 101] on input "Email Address" at bounding box center [393, 101] width 147 height 13
type input "**********"
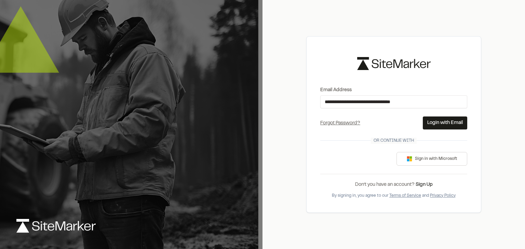
click at [450, 119] on button "Login with Email" at bounding box center [445, 123] width 44 height 13
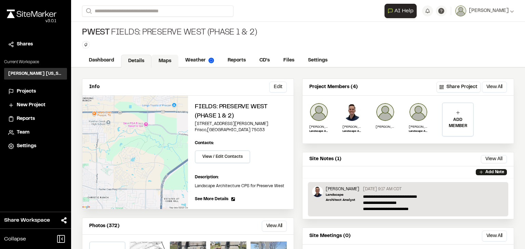
click at [167, 60] on link "Maps" at bounding box center [165, 61] width 27 height 13
